Goal: Task Accomplishment & Management: Use online tool/utility

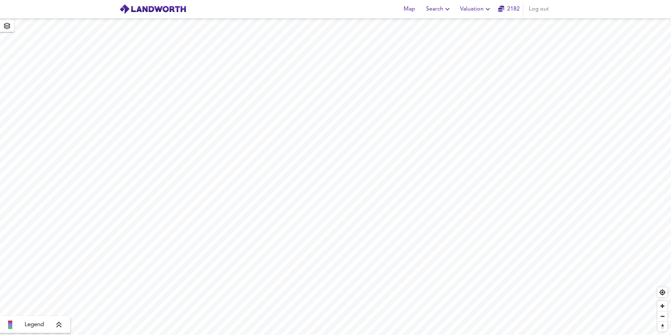
click at [469, 7] on span "Valuation" at bounding box center [476, 9] width 32 height 10
click at [464, 24] on li "New Valuation Report" at bounding box center [476, 25] width 84 height 13
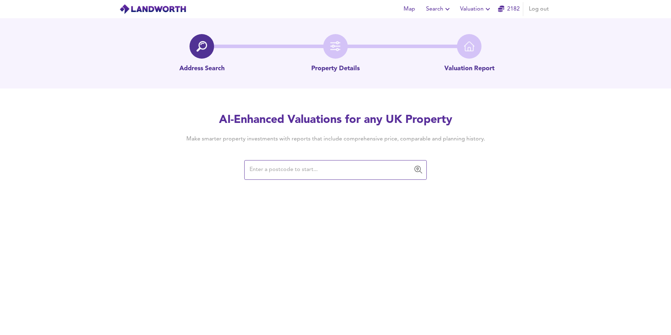
type input "N2 0DQ"
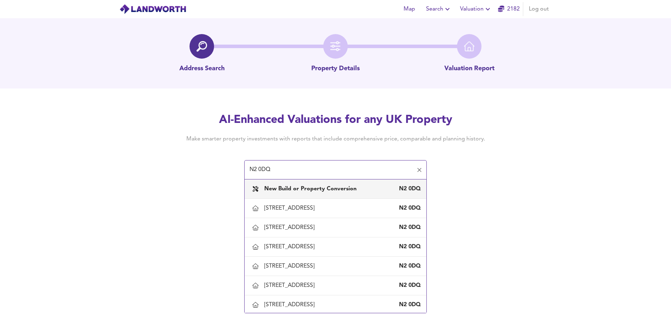
click at [357, 193] on div "New Build or Property Conversion N2 0DQ" at bounding box center [335, 188] width 171 height 15
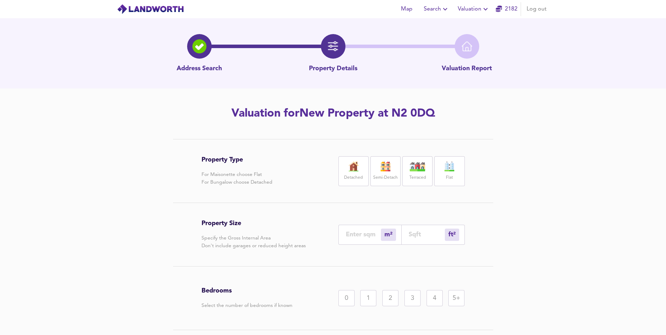
click at [351, 170] on img at bounding box center [354, 166] width 18 height 10
click at [418, 232] on input "number" at bounding box center [427, 234] width 36 height 7
click at [350, 234] on input "number" at bounding box center [363, 234] width 35 height 7
paste input "20"
type input "20"
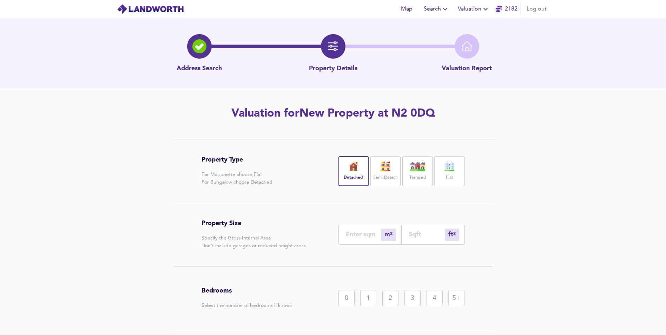
type input "215"
type input "2"
type input "22"
click at [361, 233] on input "number" at bounding box center [363, 234] width 35 height 7
type input "3"
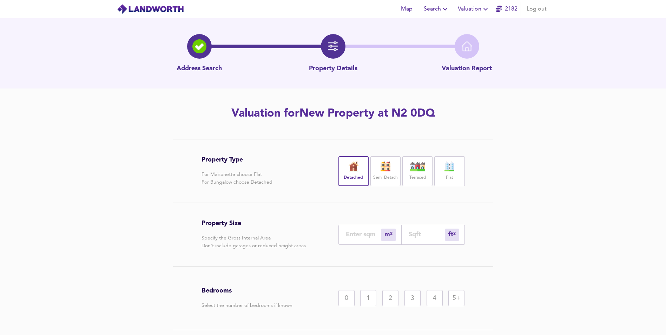
type input "32"
type input "33"
type input "355"
type input "331"
type input "3563"
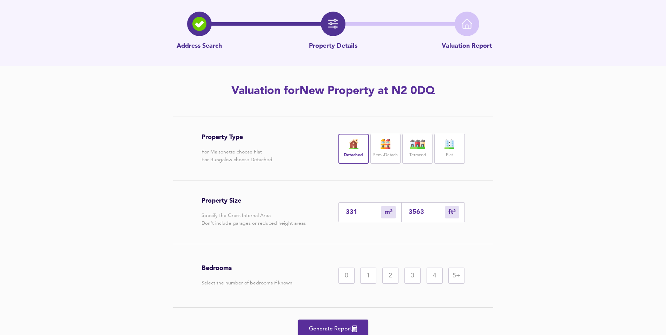
scroll to position [52, 0]
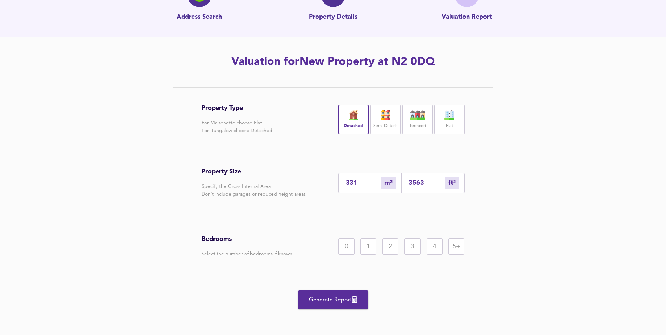
type input "331"
click at [455, 248] on div "5+" at bounding box center [456, 246] width 16 height 16
click at [353, 299] on span "Generate Report" at bounding box center [333, 300] width 56 height 10
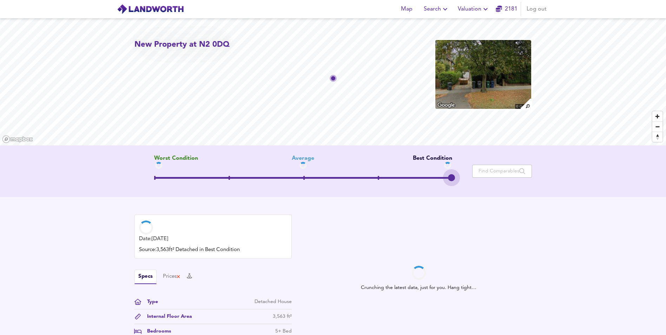
drag, startPoint x: 304, startPoint y: 176, endPoint x: 513, endPoint y: 170, distance: 209.0
click at [513, 170] on div "Worst Condition Average Best Condition Move the slider to refine the Estimated …" at bounding box center [332, 171] width 397 height 32
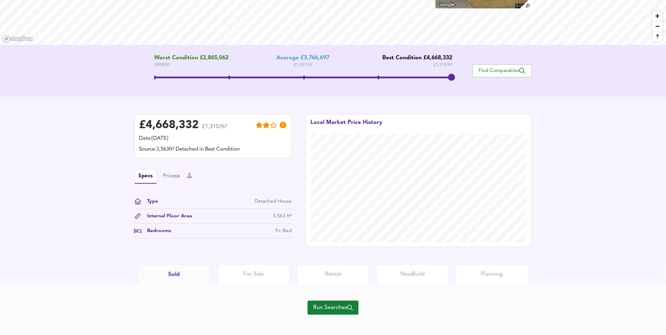
scroll to position [105, 0]
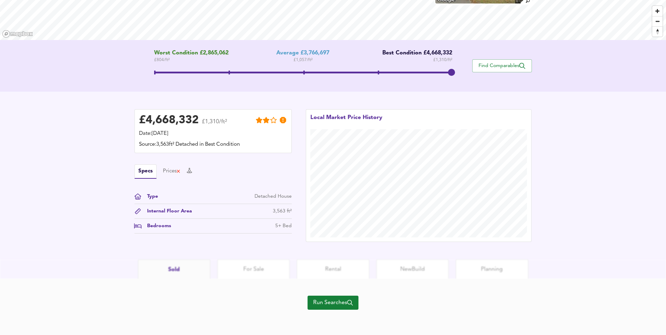
click at [331, 306] on span "Run Searches" at bounding box center [333, 303] width 40 height 10
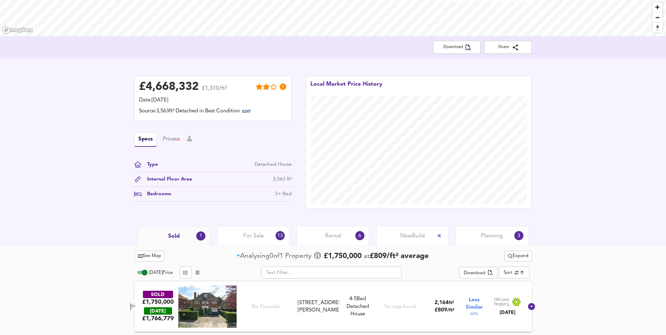
scroll to position [110, 0]
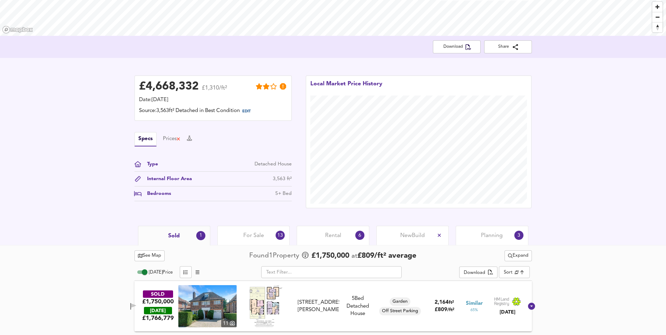
click at [409, 234] on span "New Build" at bounding box center [412, 236] width 25 height 8
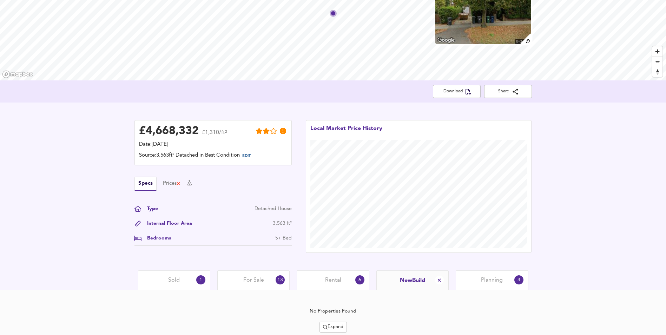
scroll to position [90, 0]
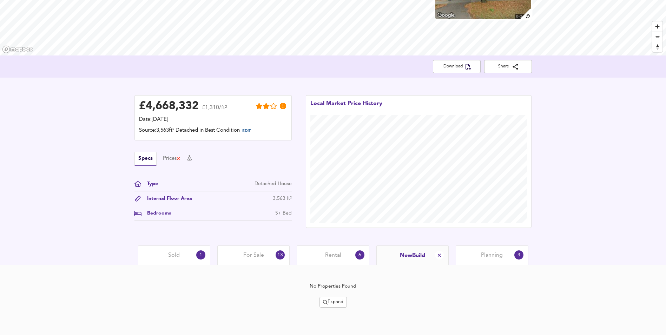
click at [328, 305] on span "Expand" at bounding box center [333, 302] width 20 height 8
click at [316, 252] on li "½ mile 1 mile" at bounding box center [333, 254] width 74 height 11
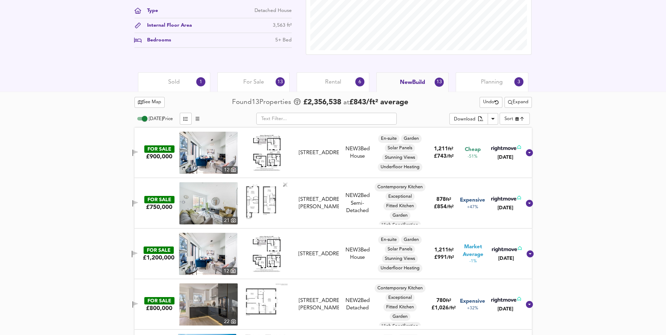
scroll to position [119, 0]
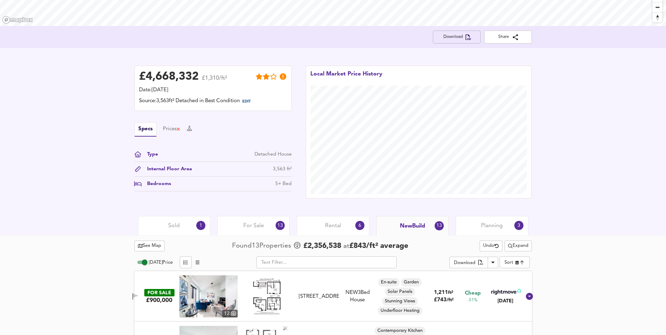
click at [463, 38] on span "Download" at bounding box center [456, 36] width 37 height 7
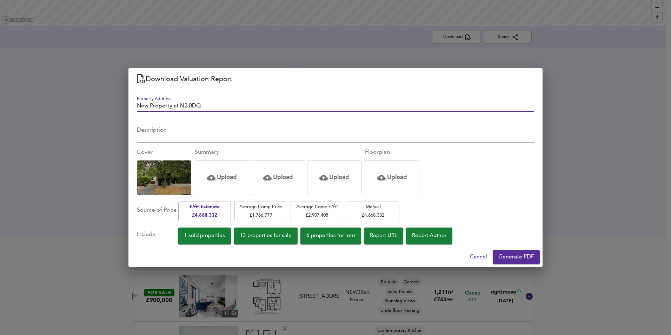
click at [600, 189] on div "Download Valuation Report Property Address New Property at N2 0DQ Description x…" at bounding box center [335, 167] width 671 height 335
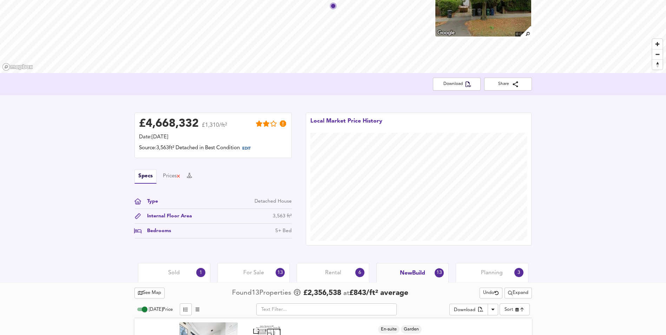
scroll to position [14, 0]
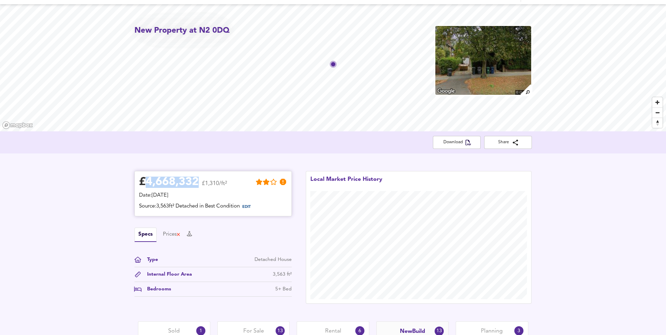
drag, startPoint x: 198, startPoint y: 182, endPoint x: 143, endPoint y: 181, distance: 54.8
click at [143, 181] on div "£ 4,668,332" at bounding box center [169, 182] width 60 height 11
copy div "4,668,332"
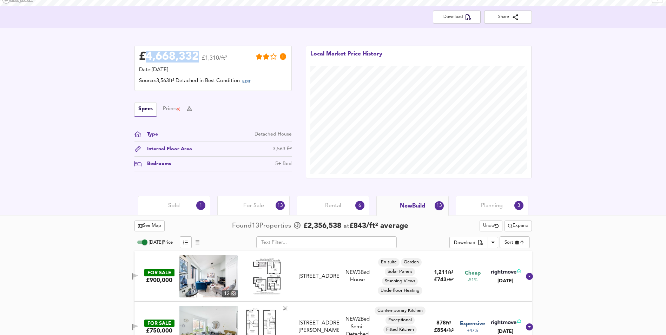
scroll to position [35, 0]
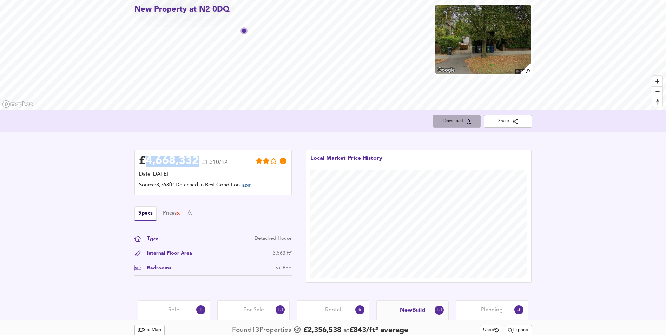
click at [456, 122] on span "Download" at bounding box center [456, 121] width 37 height 7
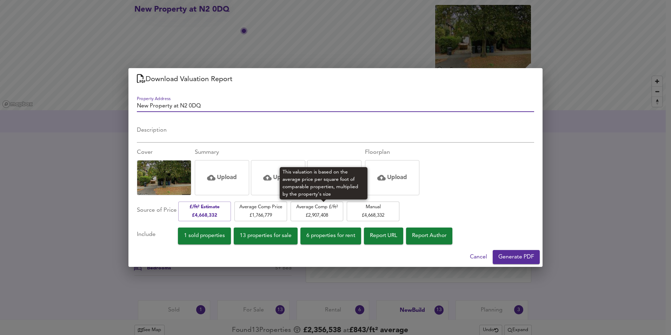
click at [325, 212] on span "Average Comp £/ft² £ 2,907,408" at bounding box center [317, 211] width 46 height 16
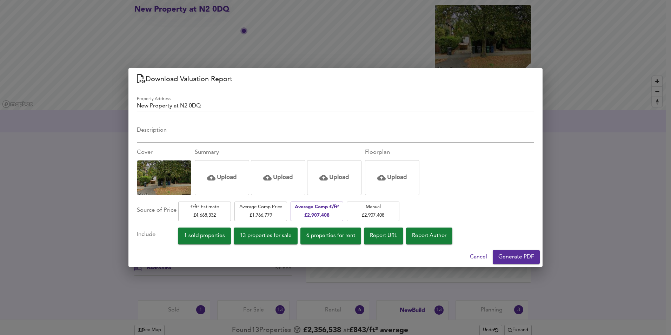
click at [481, 256] on span "Cancel" at bounding box center [478, 257] width 17 height 10
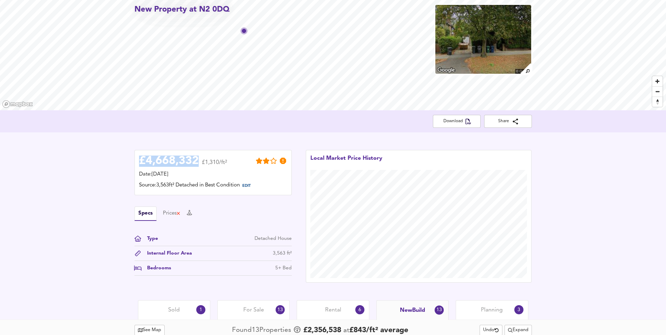
drag, startPoint x: 198, startPoint y: 165, endPoint x: 123, endPoint y: 152, distance: 76.4
click at [123, 152] on div "£ 4,668,332 £1,310/ft² Date: [DATE] Source: 3,563ft² Detached in Best Condition…" at bounding box center [333, 216] width 666 height 168
copy div "£ 4,668,332"
